Goal: Information Seeking & Learning: Learn about a topic

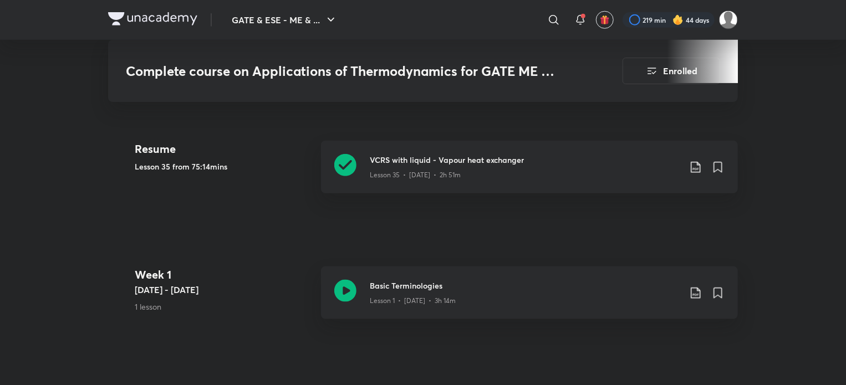
scroll to position [528, 0]
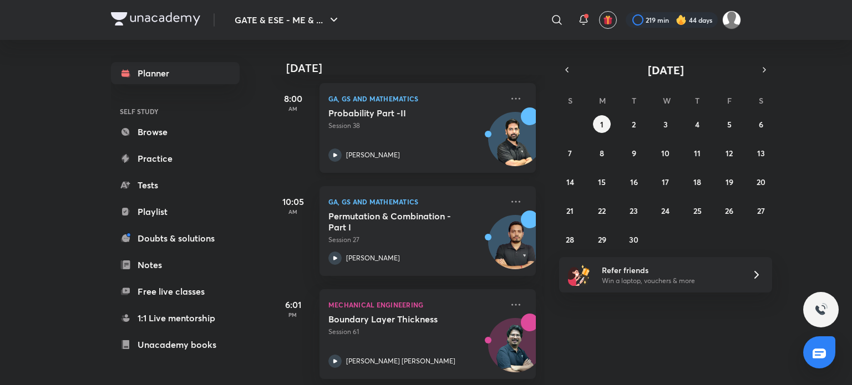
scroll to position [170, 0]
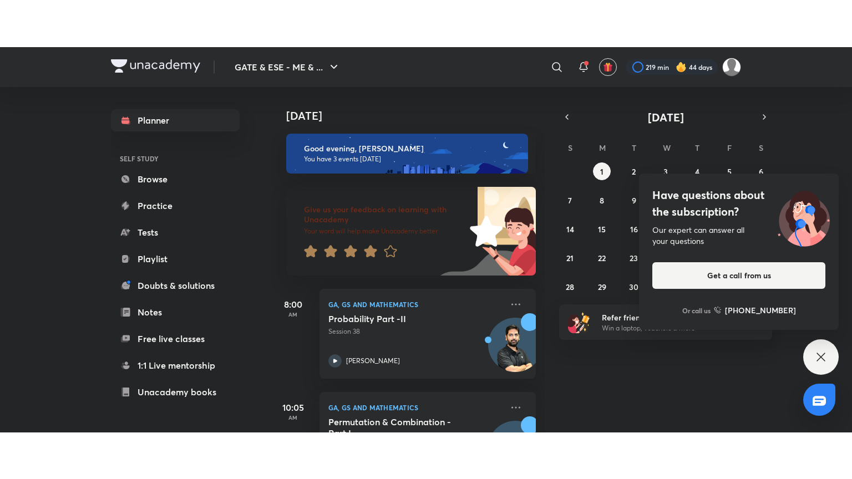
scroll to position [170, 0]
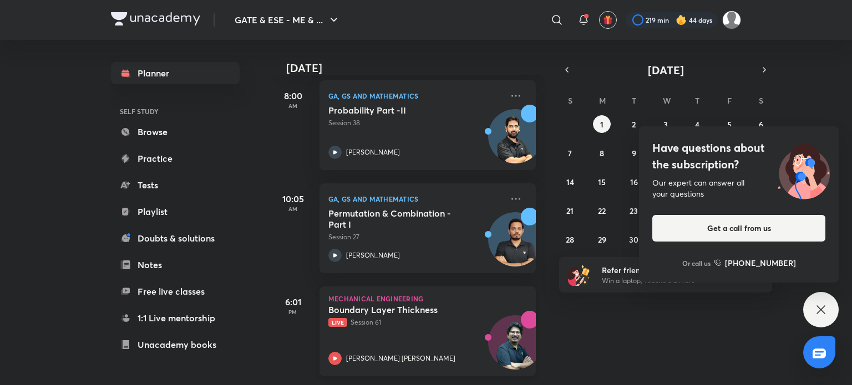
click at [412, 332] on div "Boundary Layer Thickness Live Session 61 [PERSON_NAME] [PERSON_NAME]" at bounding box center [415, 334] width 174 height 61
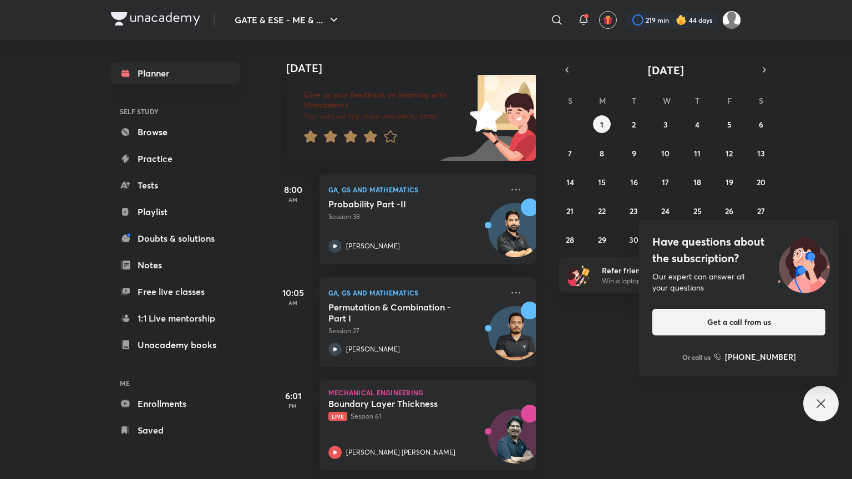
scroll to position [76, 0]
